Goal: Navigation & Orientation: Go to known website

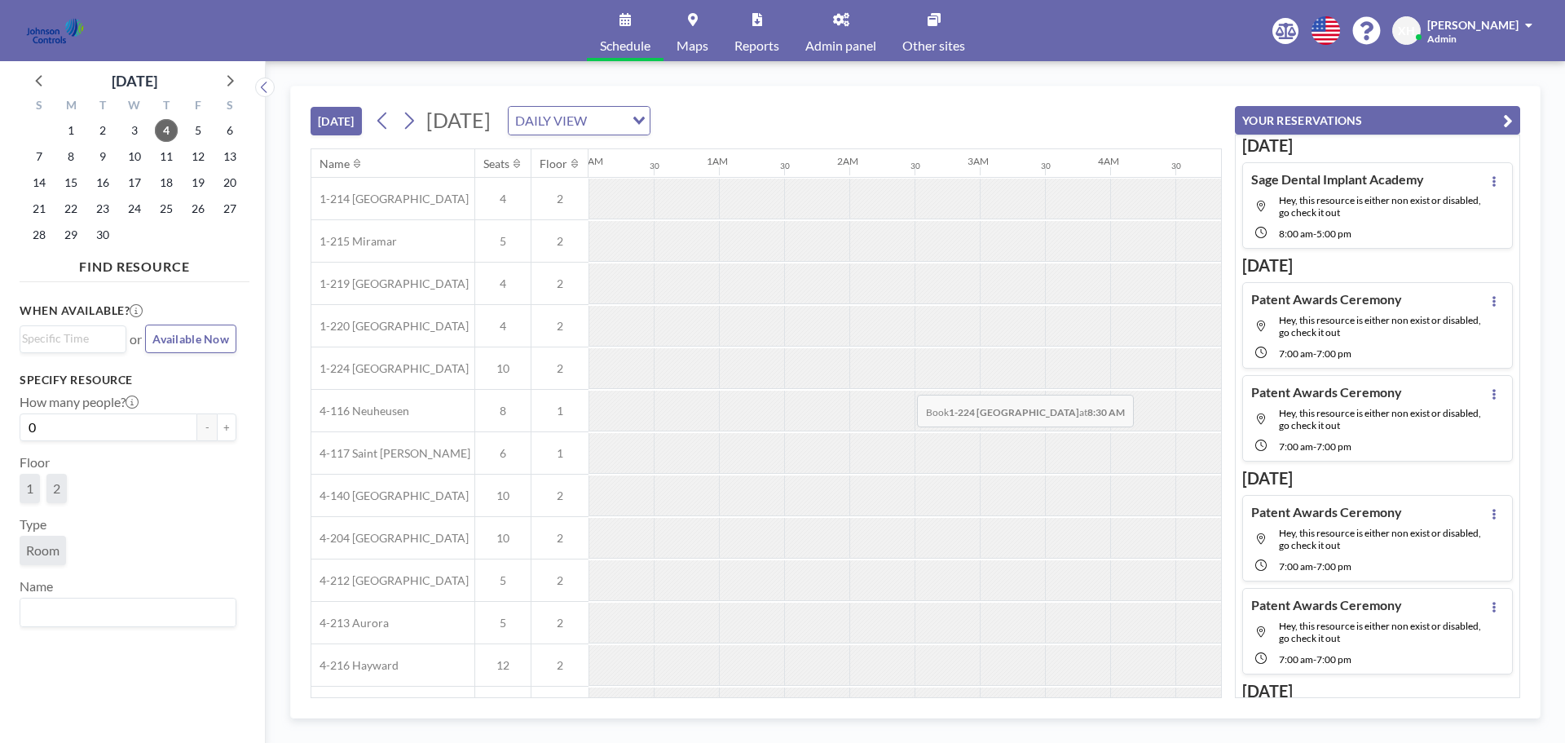
scroll to position [0, 848]
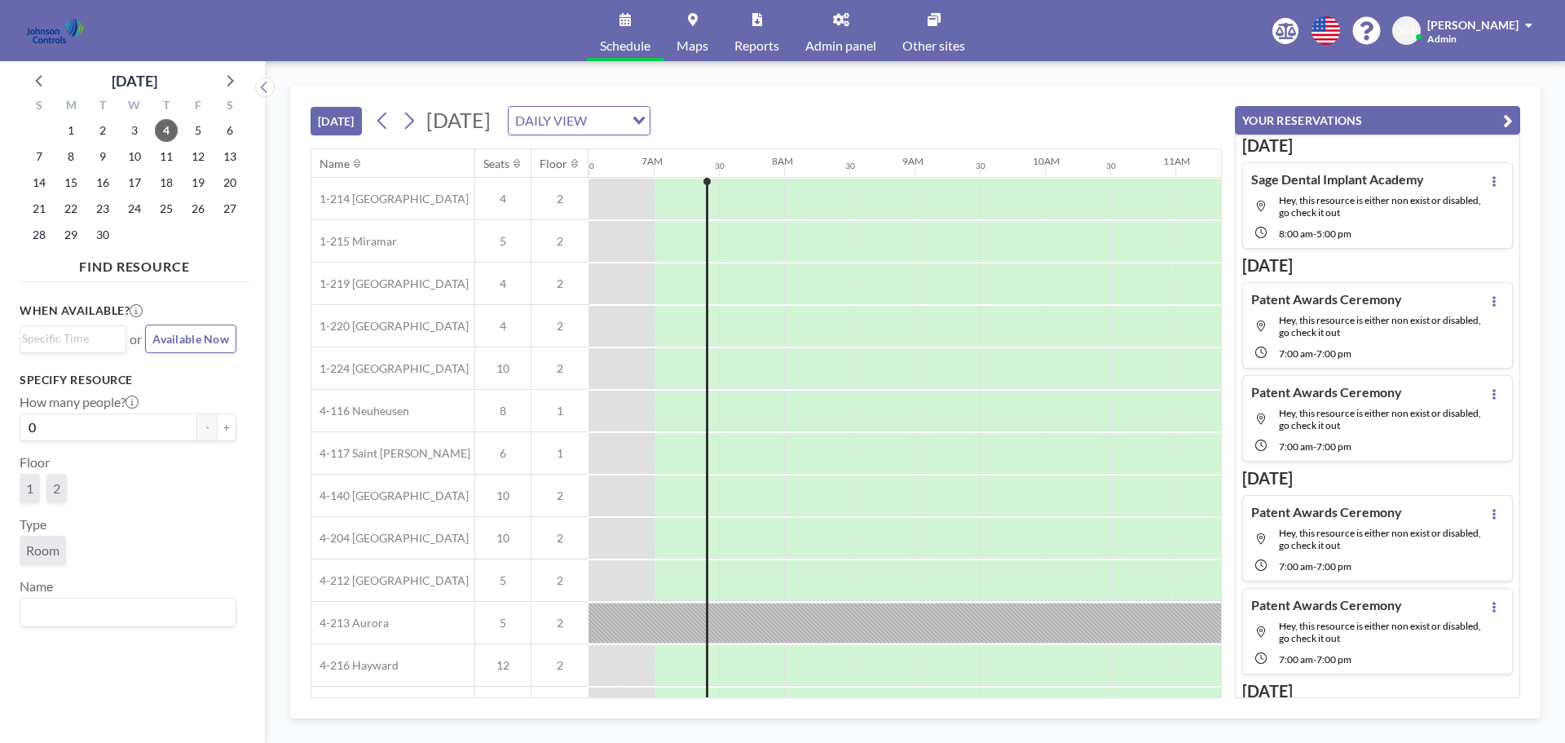
click at [491, 118] on span "[DATE]" at bounding box center [458, 120] width 64 height 24
click at [422, 119] on button at bounding box center [409, 121] width 26 height 26
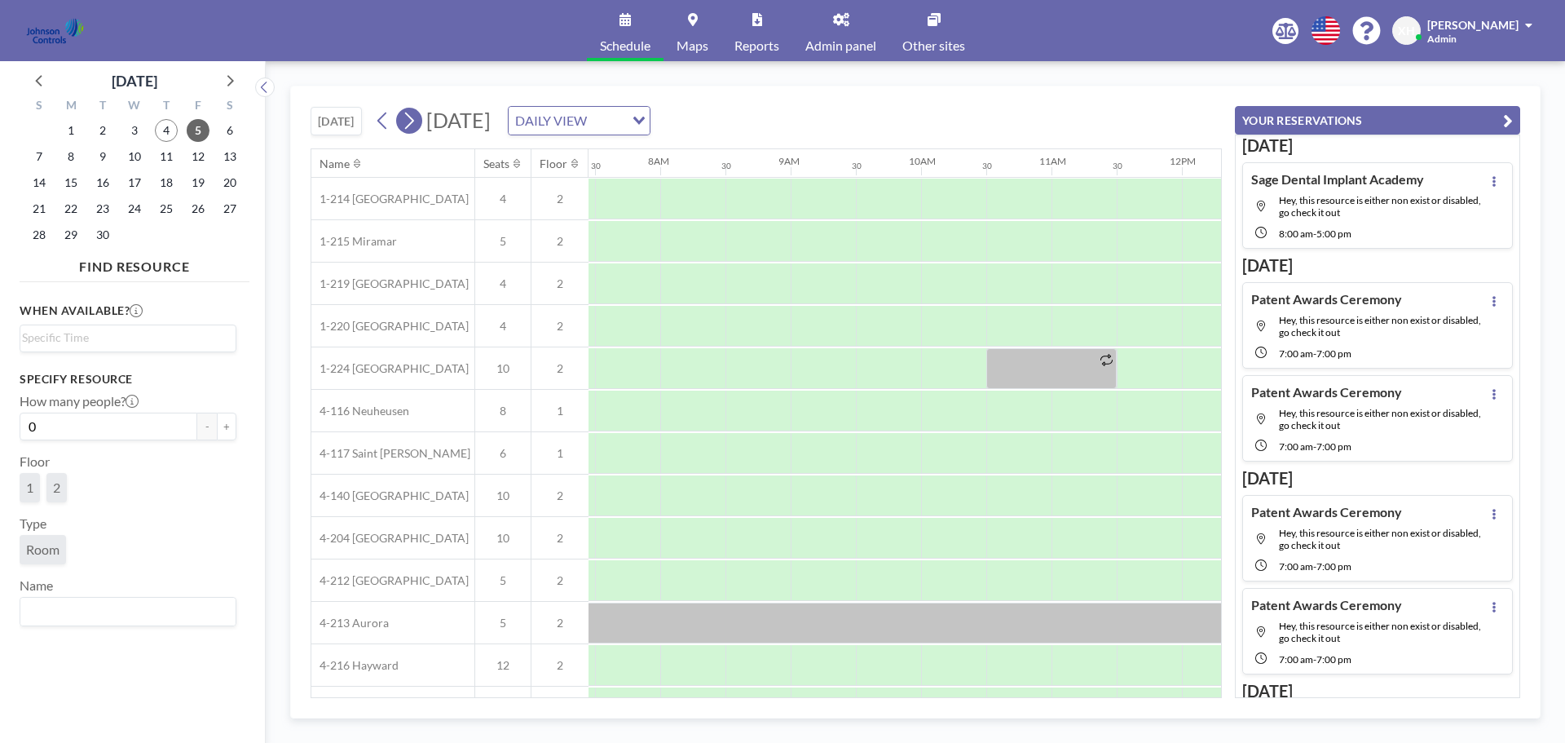
scroll to position [0, 978]
click at [356, 118] on button "[DATE]" at bounding box center [336, 121] width 51 height 29
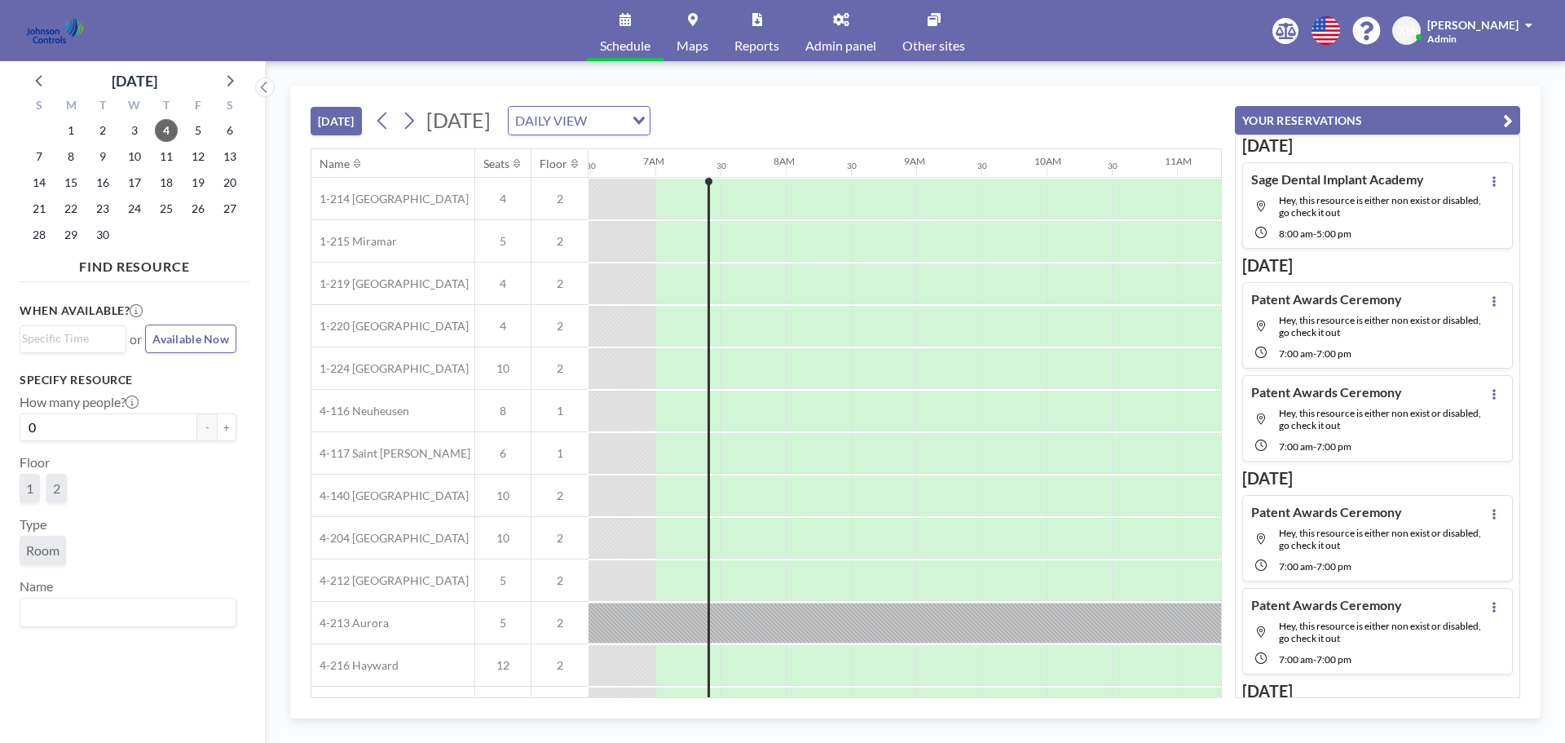
scroll to position [0, 848]
click at [226, 82] on icon at bounding box center [229, 79] width 21 height 21
click at [223, 79] on icon at bounding box center [229, 79] width 21 height 21
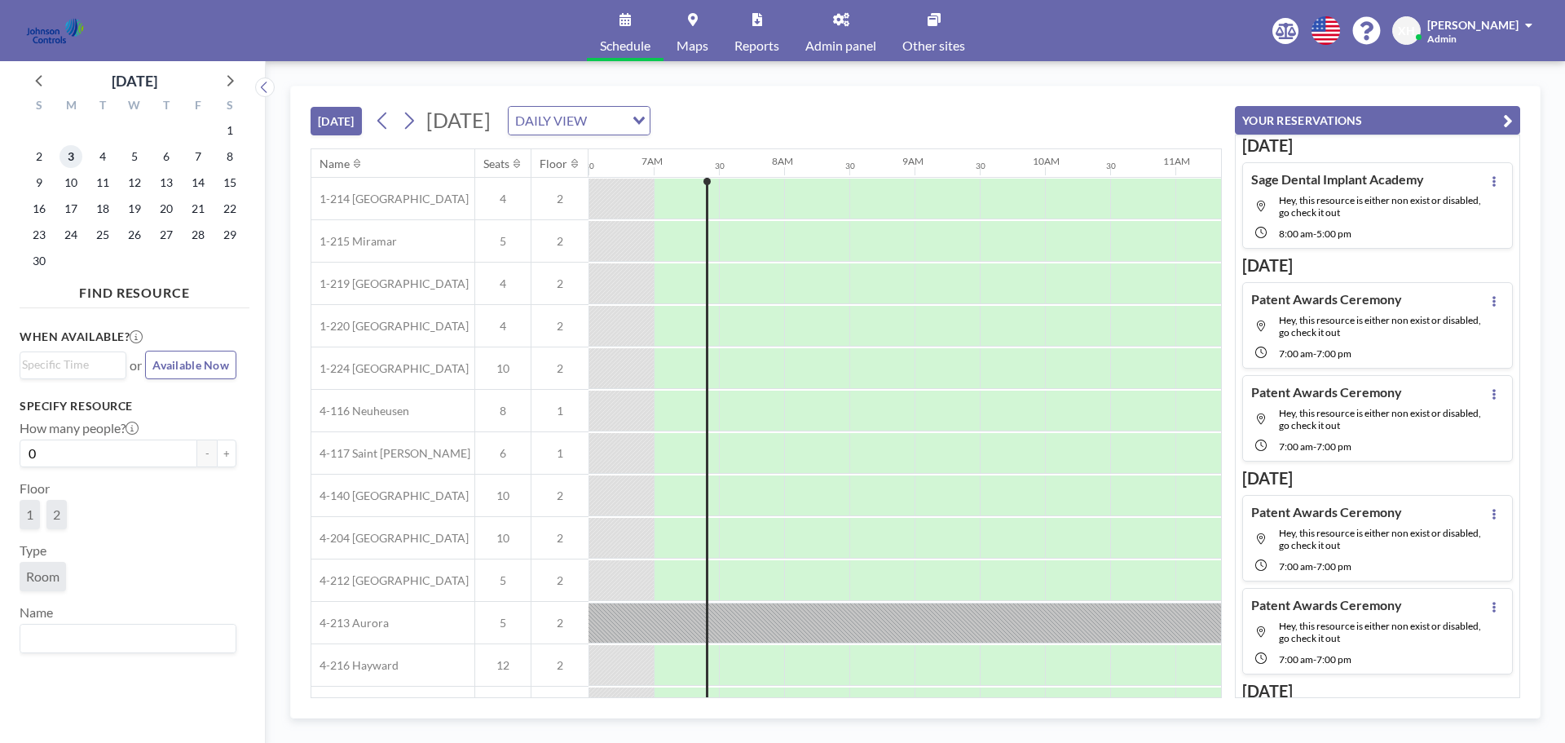
click at [68, 156] on span "3" at bounding box center [71, 156] width 23 height 23
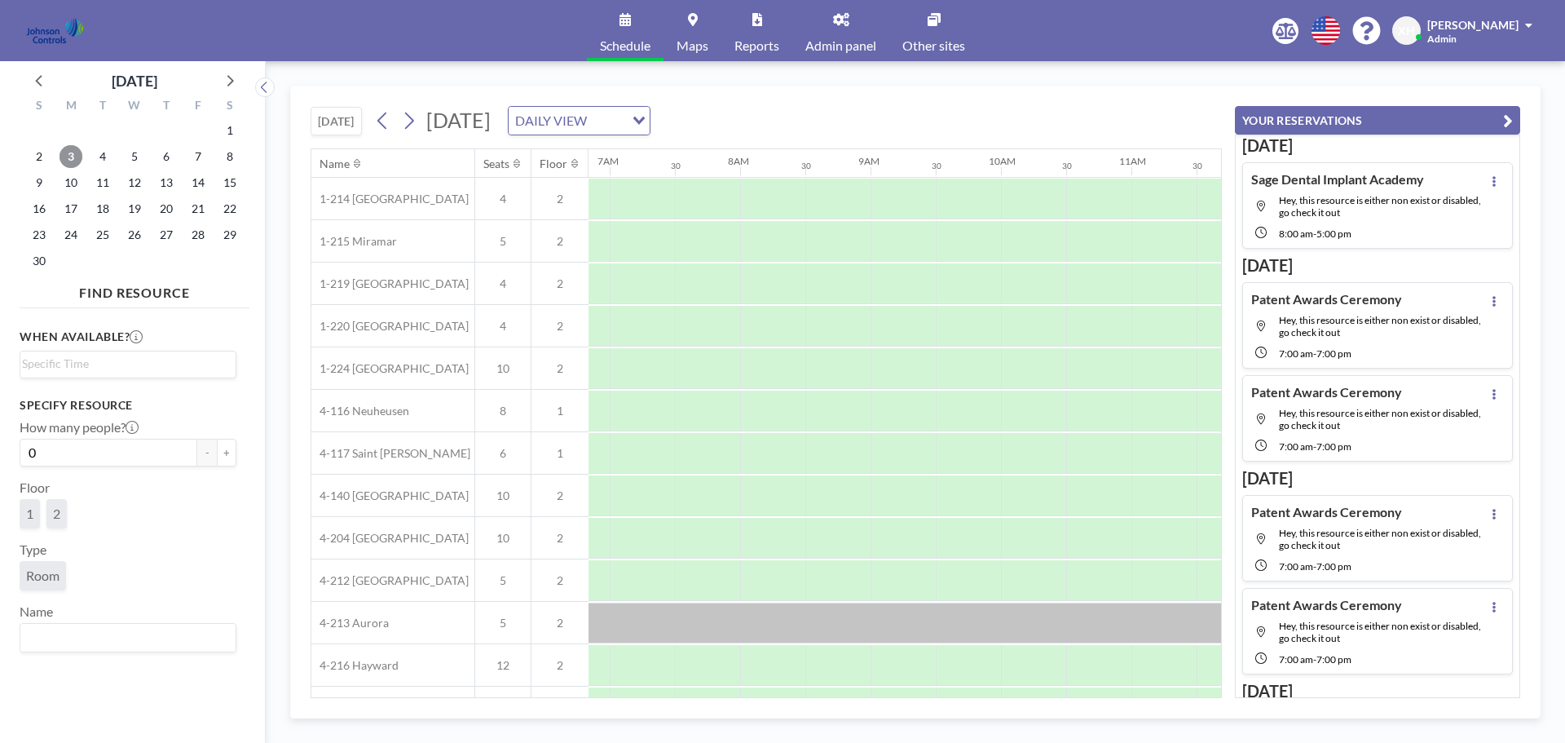
scroll to position [0, 978]
click at [102, 161] on span "4" at bounding box center [102, 156] width 23 height 23
click at [135, 160] on span "5" at bounding box center [134, 156] width 23 height 23
click at [166, 160] on span "6" at bounding box center [166, 156] width 23 height 23
click at [205, 157] on span "7" at bounding box center [198, 156] width 23 height 23
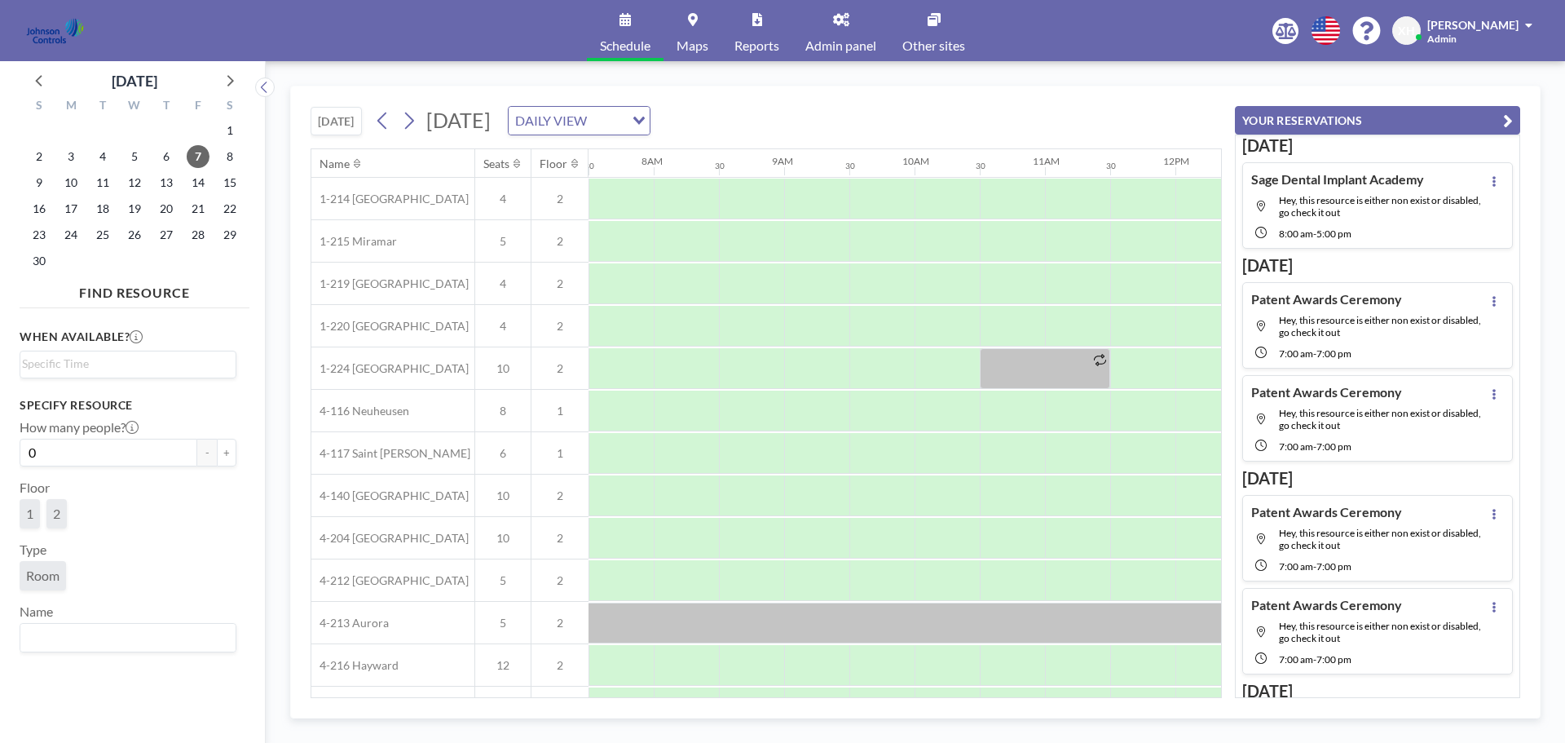
click at [930, 20] on icon at bounding box center [934, 19] width 13 height 13
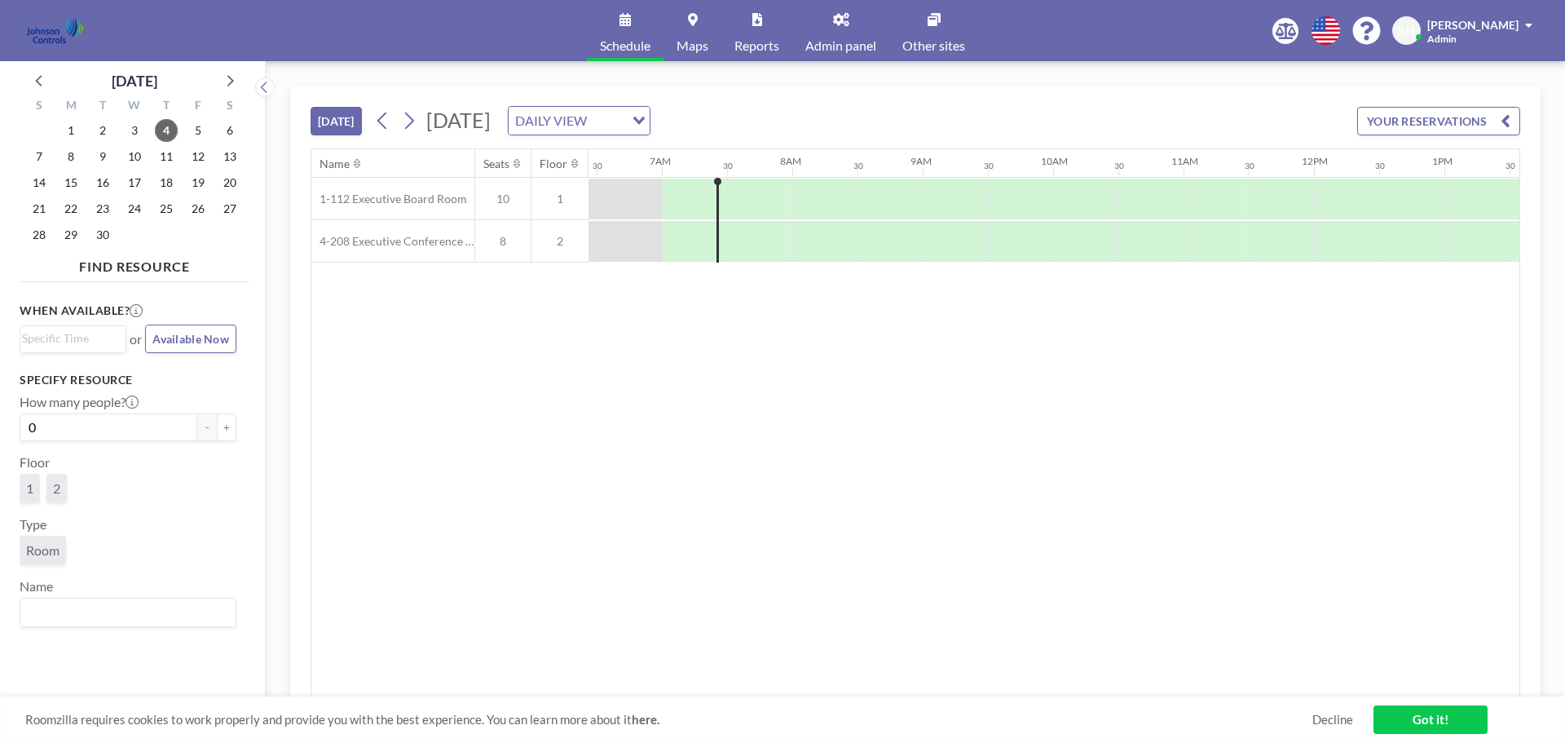
scroll to position [0, 848]
click at [234, 82] on icon at bounding box center [229, 79] width 21 height 21
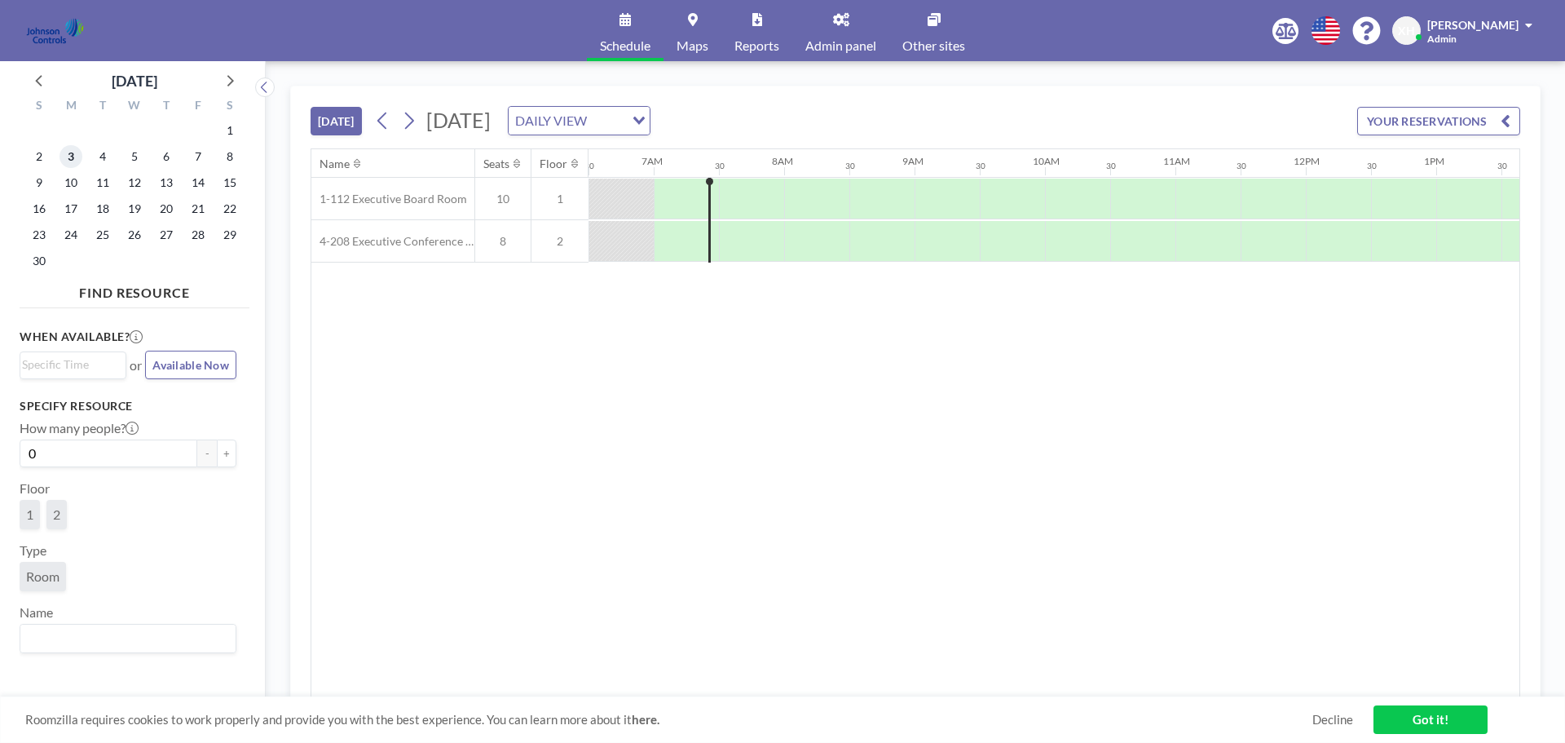
click at [67, 153] on span "3" at bounding box center [71, 156] width 23 height 23
click at [104, 157] on span "4" at bounding box center [102, 156] width 23 height 23
click at [132, 160] on span "5" at bounding box center [134, 156] width 23 height 23
click at [163, 160] on span "6" at bounding box center [166, 156] width 23 height 23
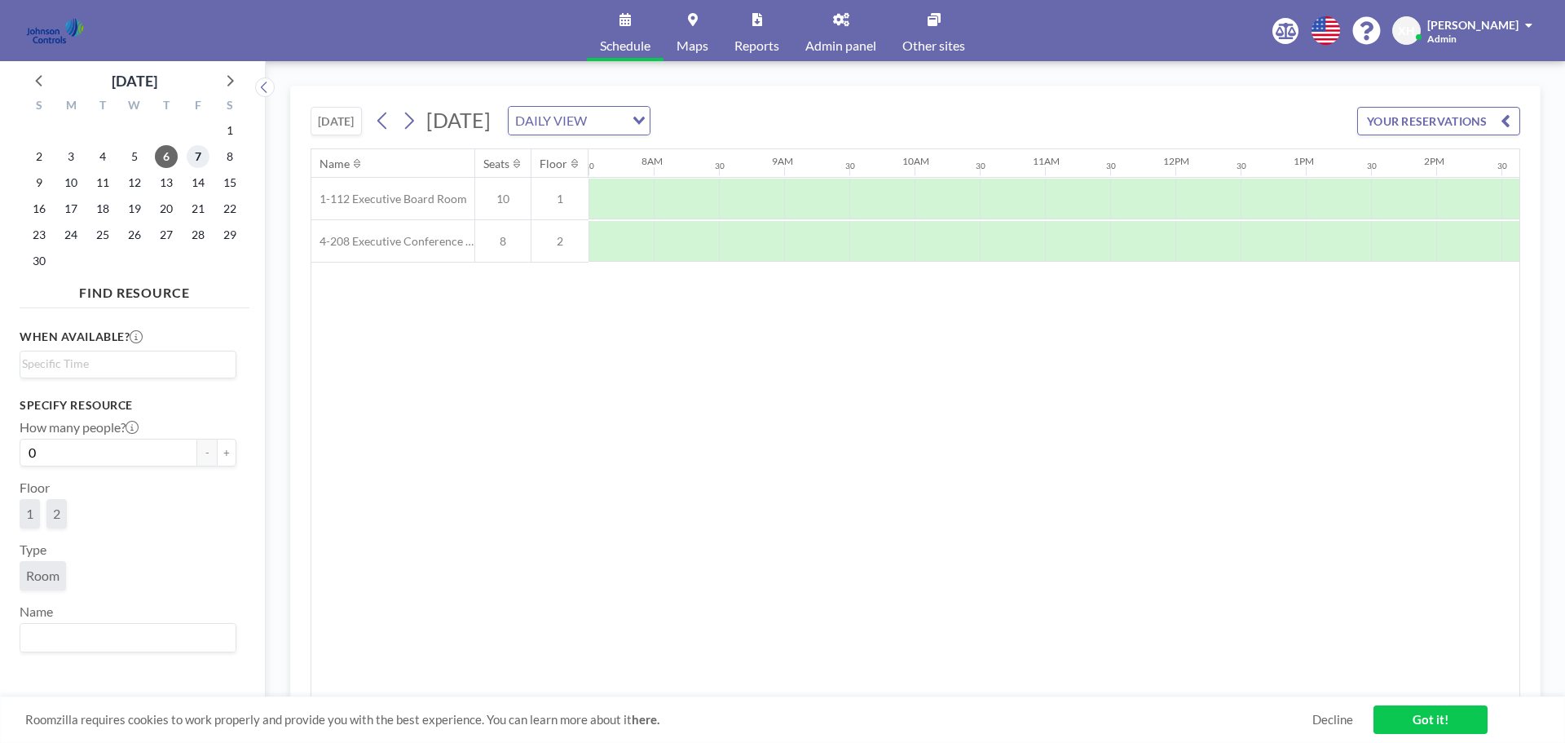
click at [194, 160] on span "7" at bounding box center [198, 156] width 23 height 23
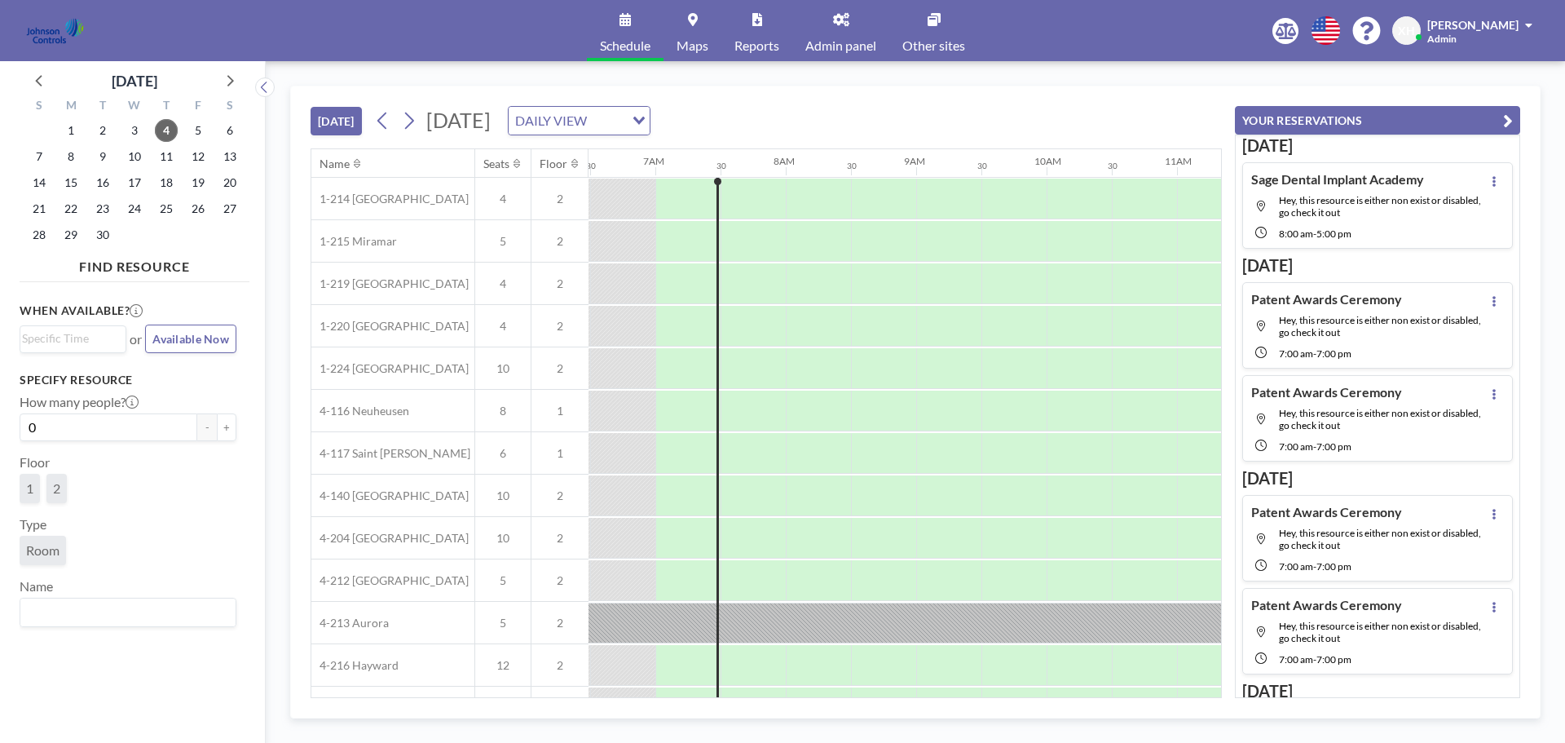
scroll to position [0, 848]
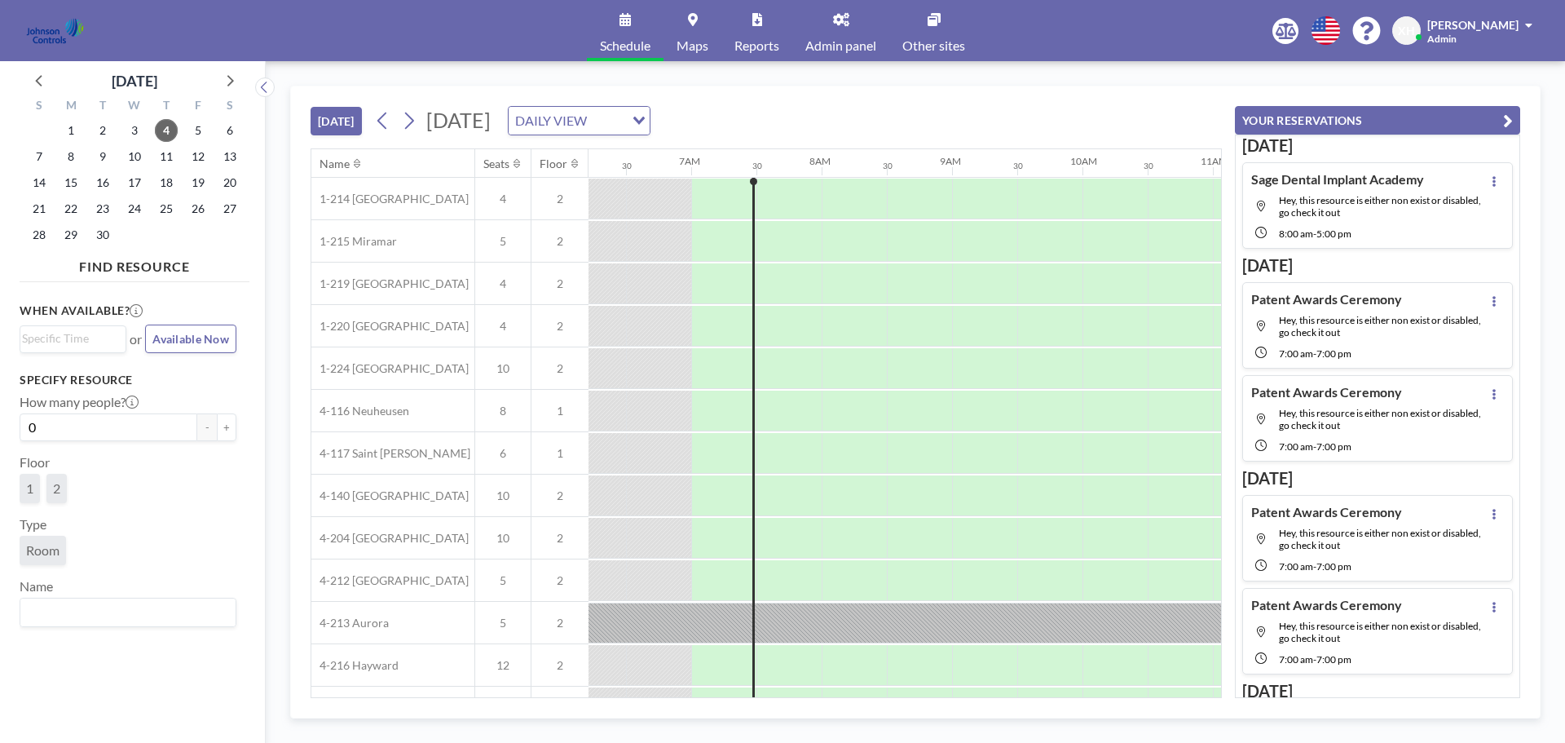
scroll to position [0, 848]
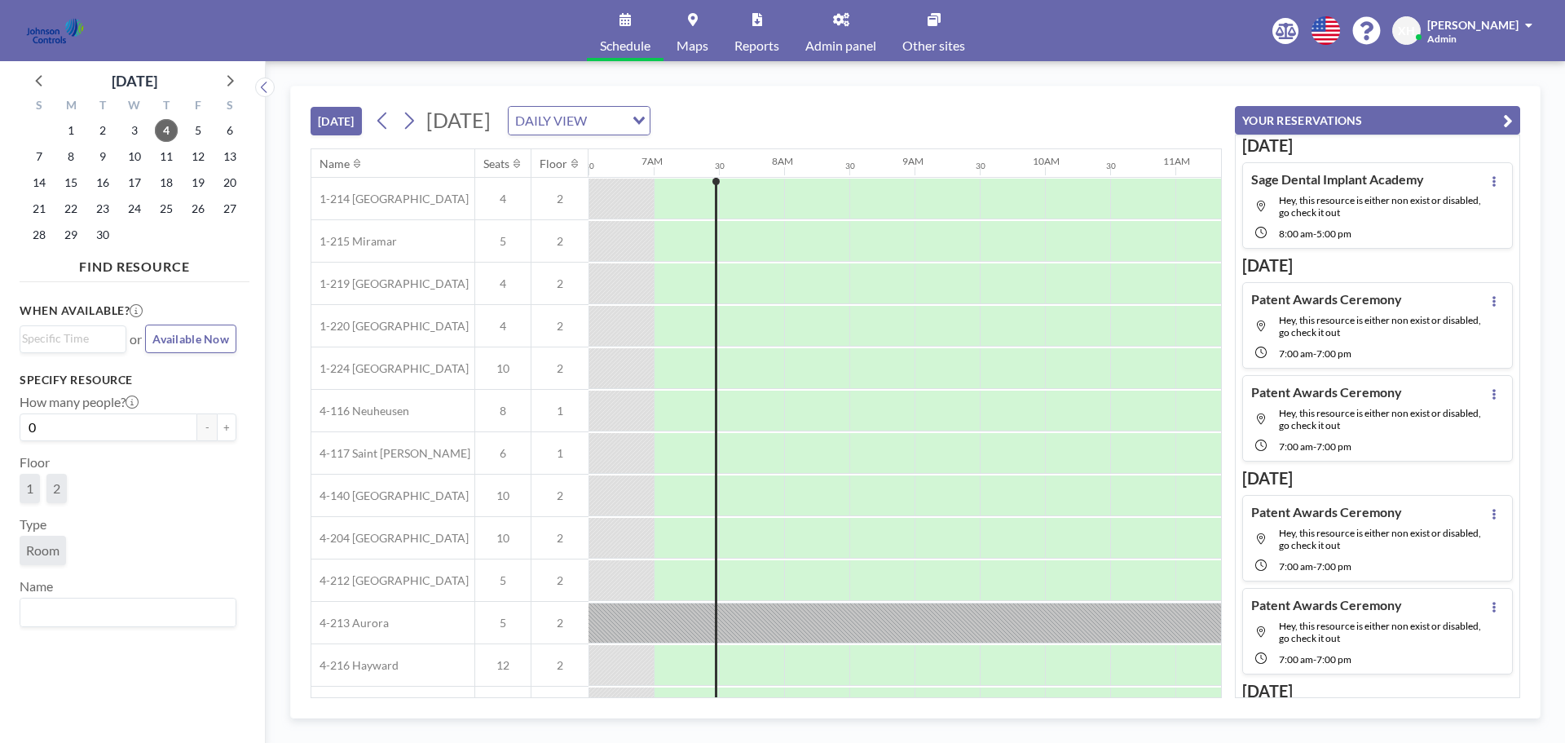
click at [1490, 23] on span "[PERSON_NAME]" at bounding box center [1473, 25] width 91 height 14
click at [1490, 103] on span "Log out" at bounding box center [1484, 111] width 38 height 16
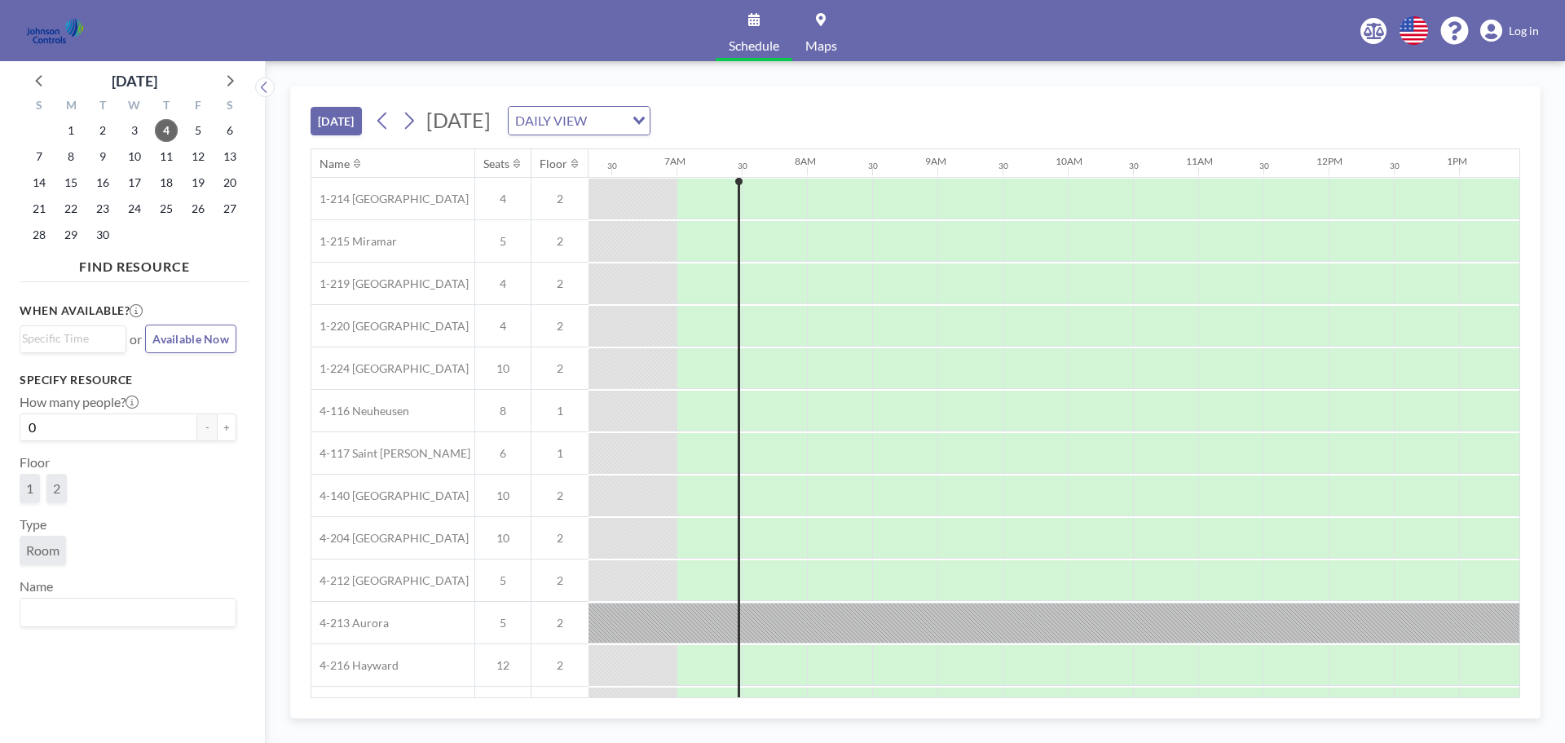
scroll to position [0, 848]
